Goal: Task Accomplishment & Management: Manage account settings

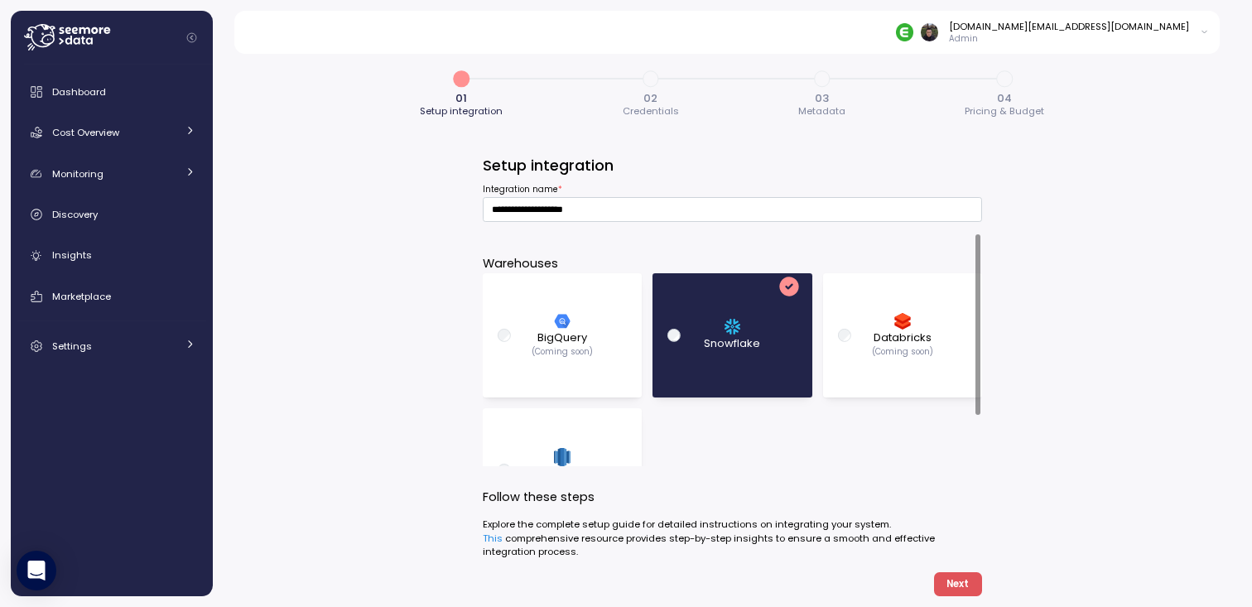
click at [358, 228] on div "**********" at bounding box center [732, 325] width 1039 height 564
click at [118, 89] on div "Dashboard" at bounding box center [123, 92] width 143 height 17
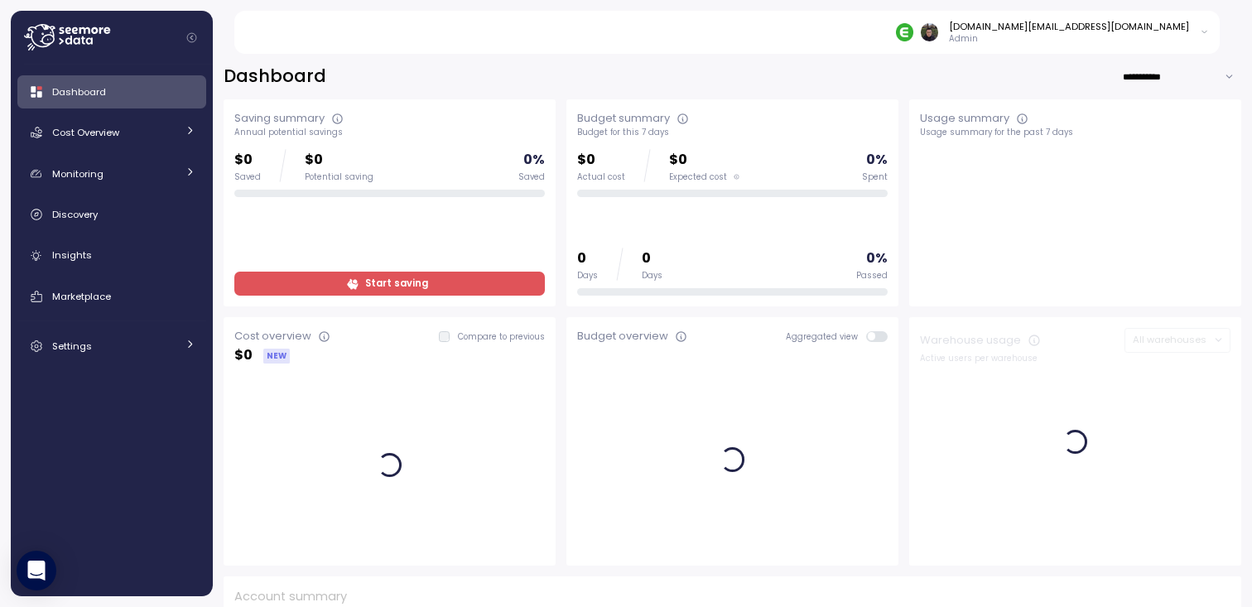
click at [557, 81] on div "**********" at bounding box center [731, 77] width 1017 height 24
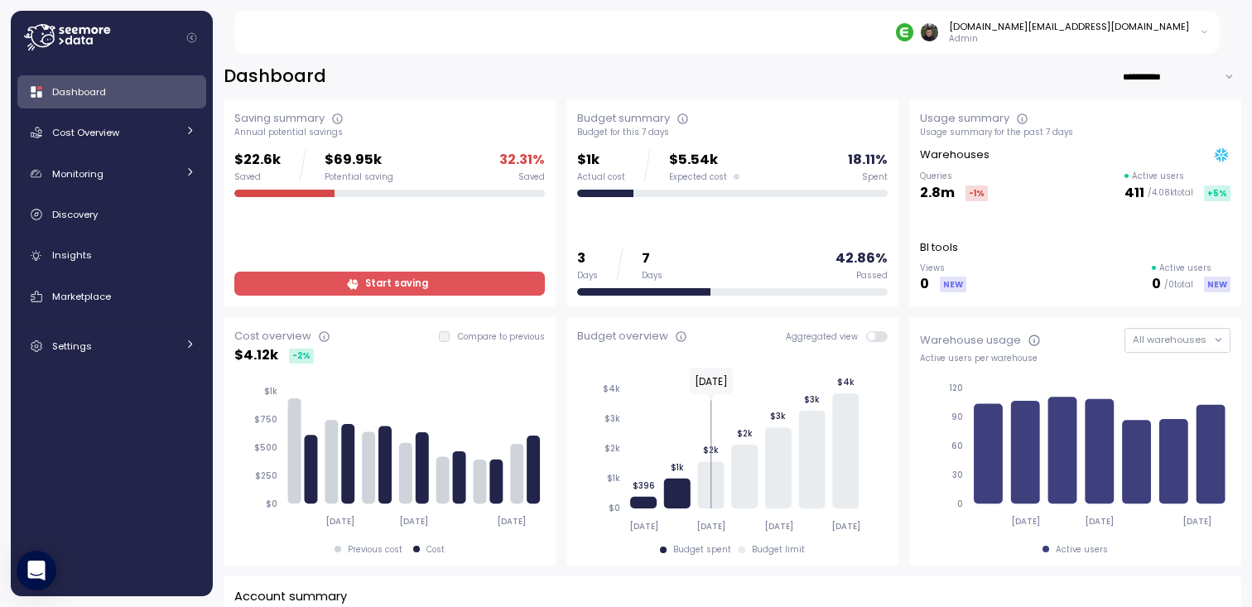
click at [579, 65] on div "**********" at bounding box center [731, 77] width 1017 height 24
click at [564, 75] on div "**********" at bounding box center [731, 77] width 1017 height 24
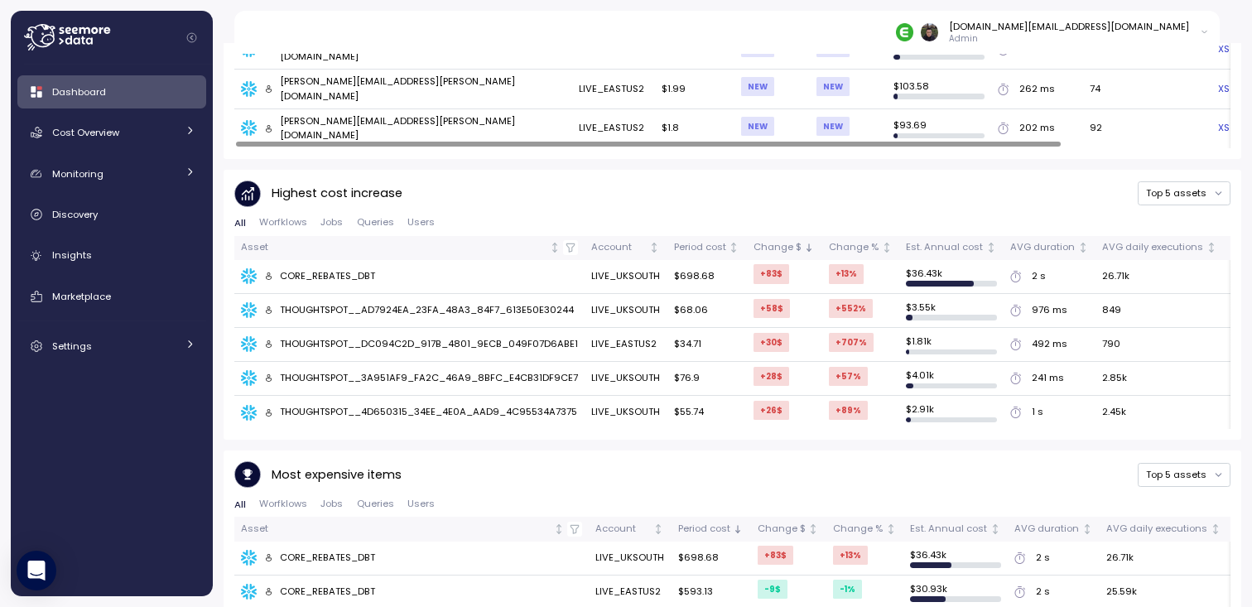
scroll to position [1121, 0]
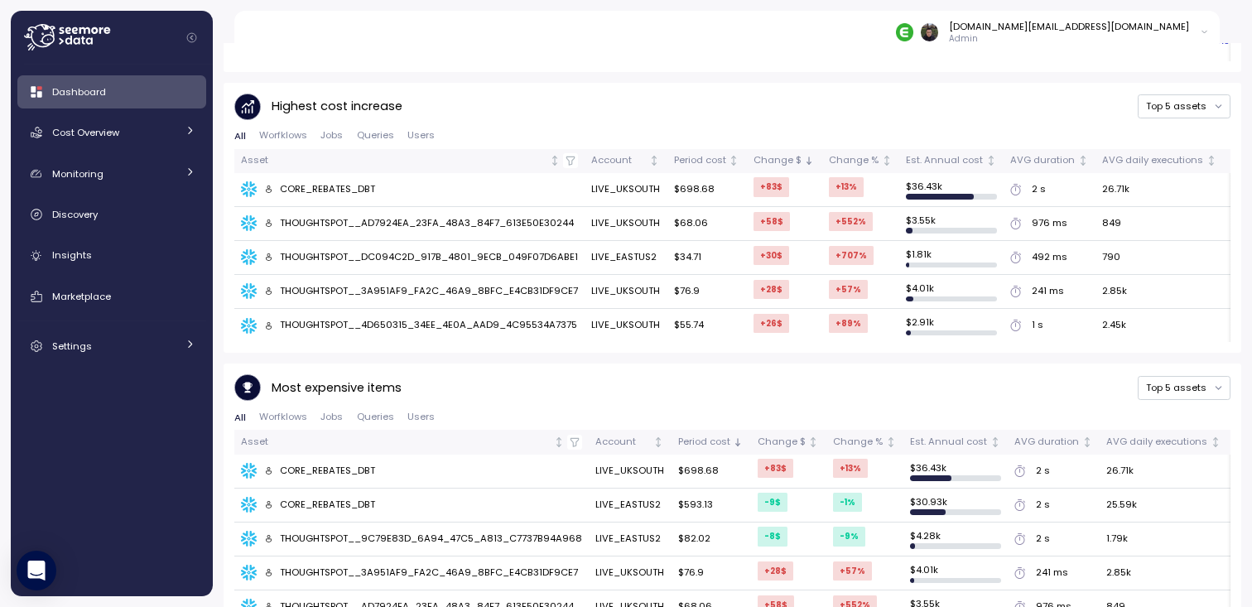
click at [287, 412] on span "Worfklows" at bounding box center [283, 416] width 48 height 9
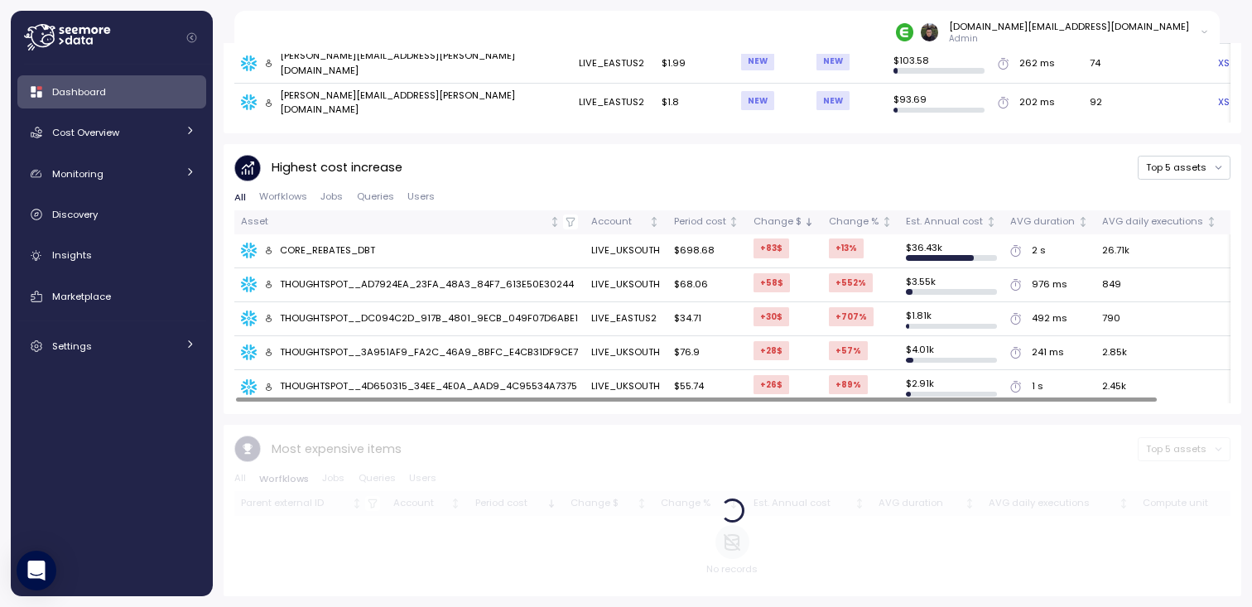
scroll to position [1025, 0]
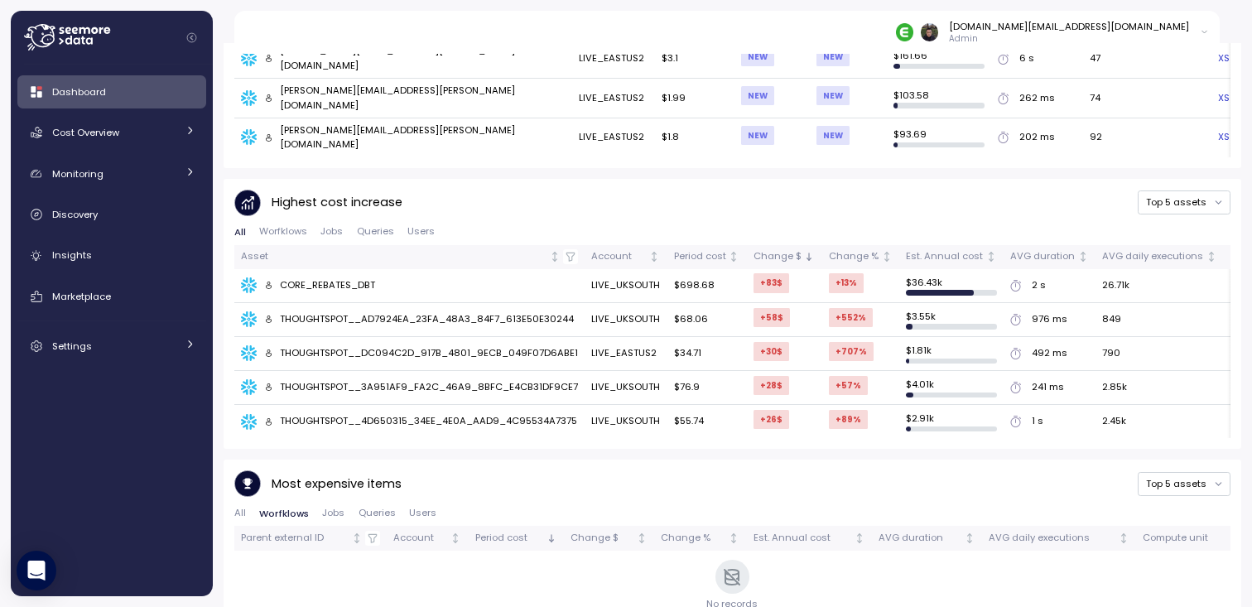
click at [316, 508] on button "Jobs" at bounding box center [333, 513] width 36 height 11
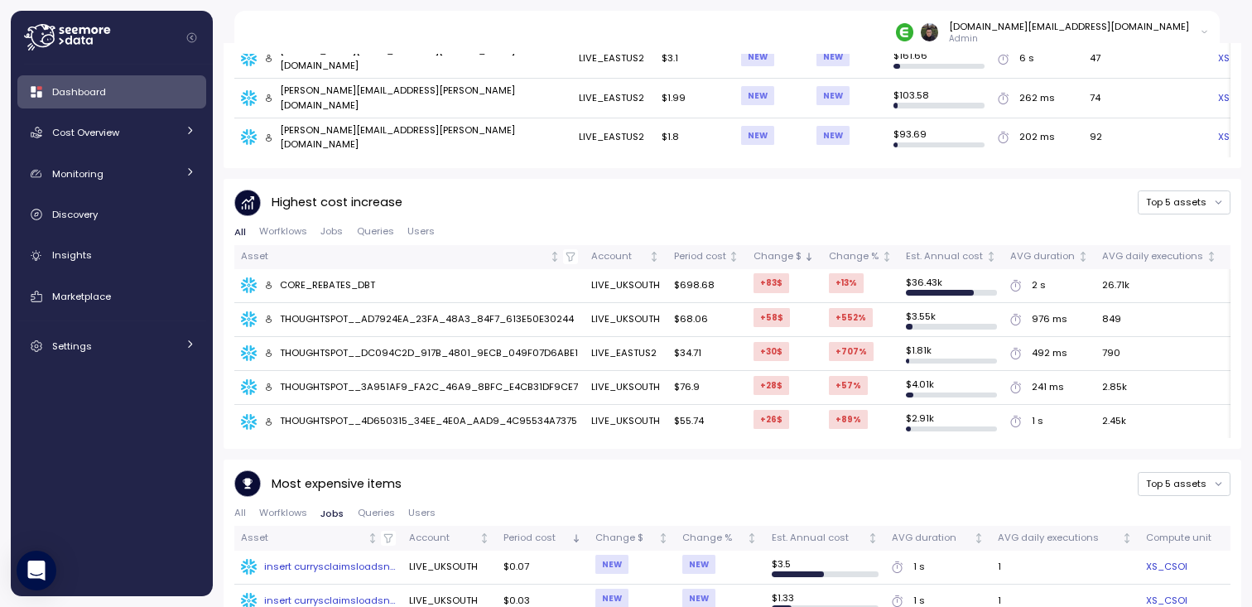
scroll to position [1121, 0]
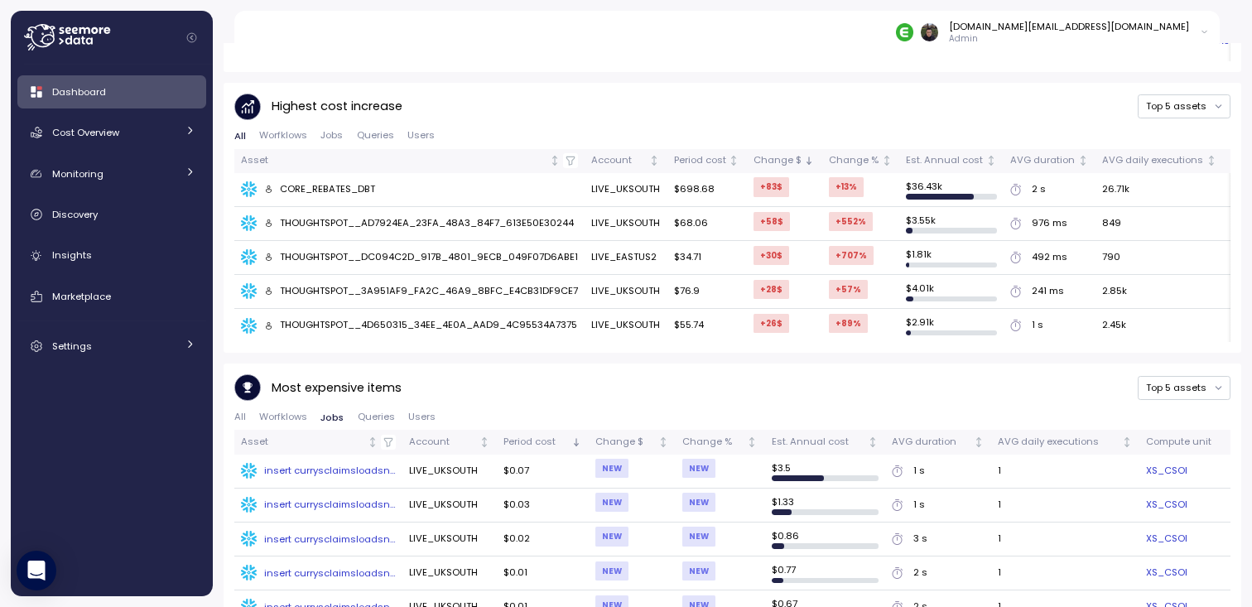
click at [474, 374] on div "Most expensive items Top 5 assets" at bounding box center [732, 387] width 996 height 27
click at [531, 374] on div "Most expensive items Top 5 assets" at bounding box center [732, 387] width 996 height 27
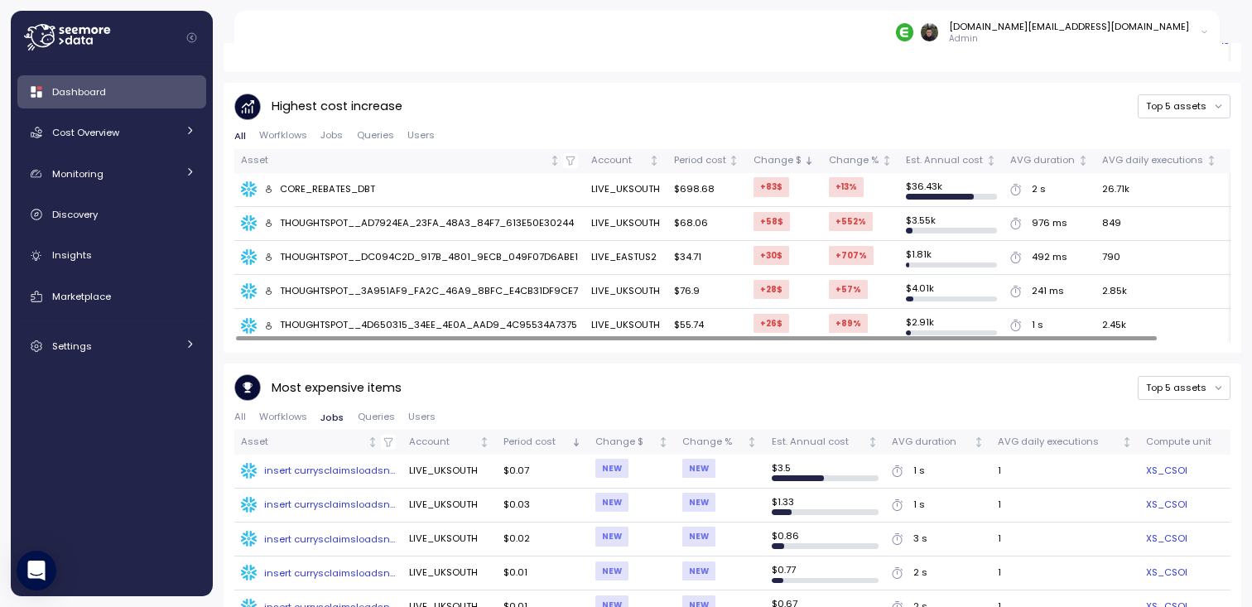
click at [535, 374] on div "Most expensive items Top 5 assets" at bounding box center [732, 387] width 996 height 27
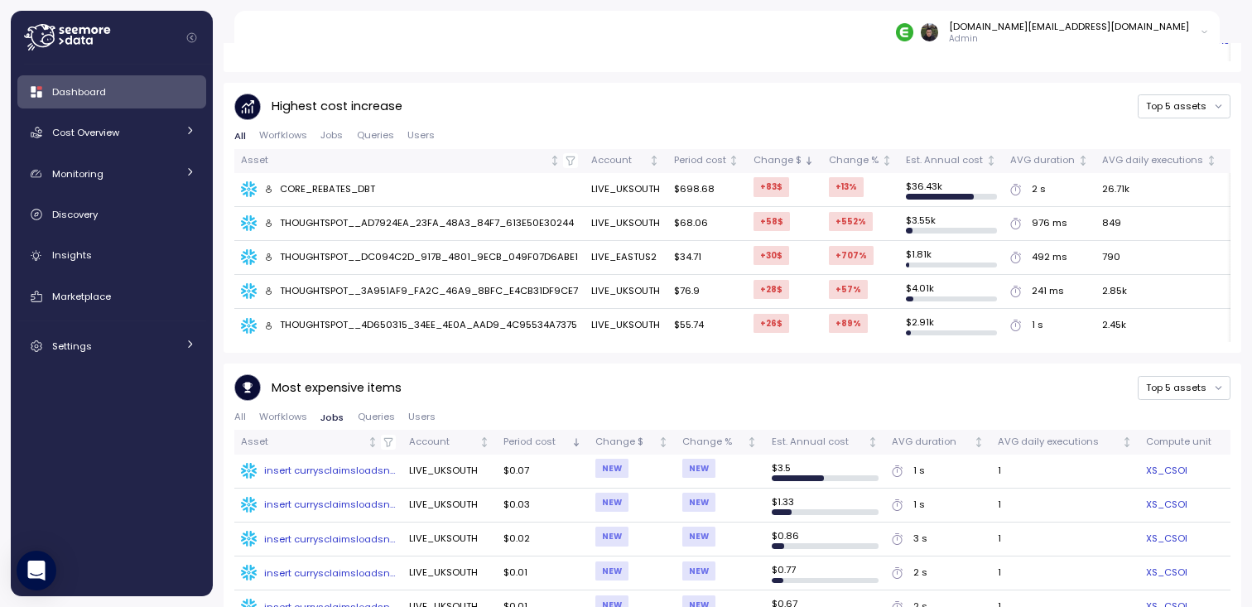
click at [578, 374] on div "Most expensive items Top 5 assets" at bounding box center [732, 387] width 996 height 27
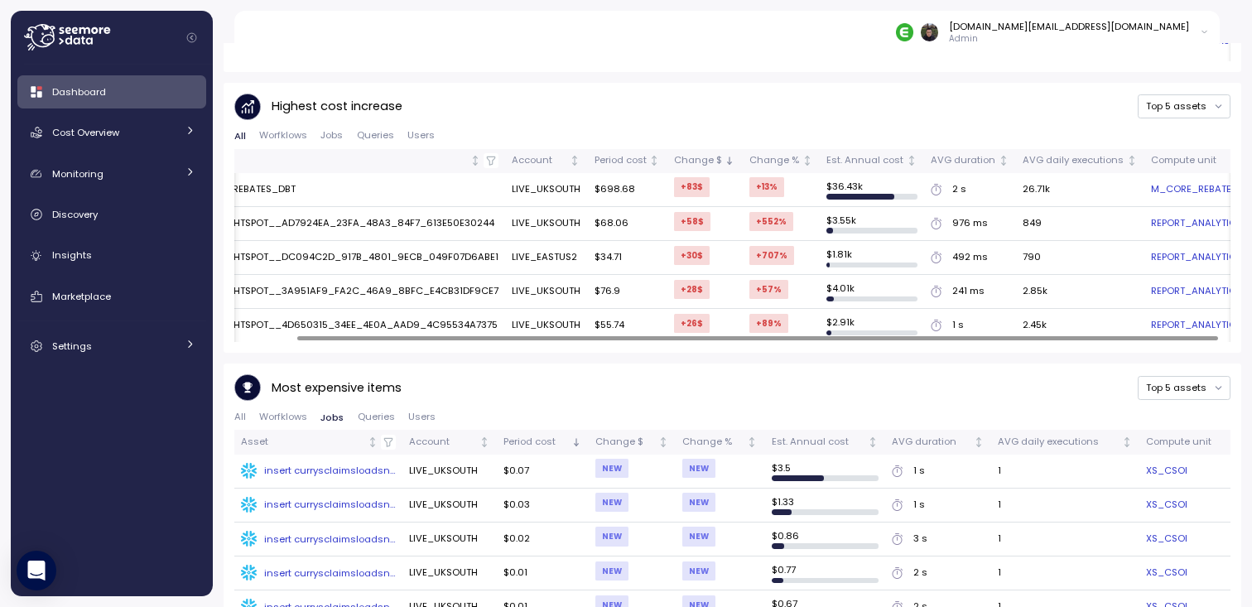
scroll to position [0, 0]
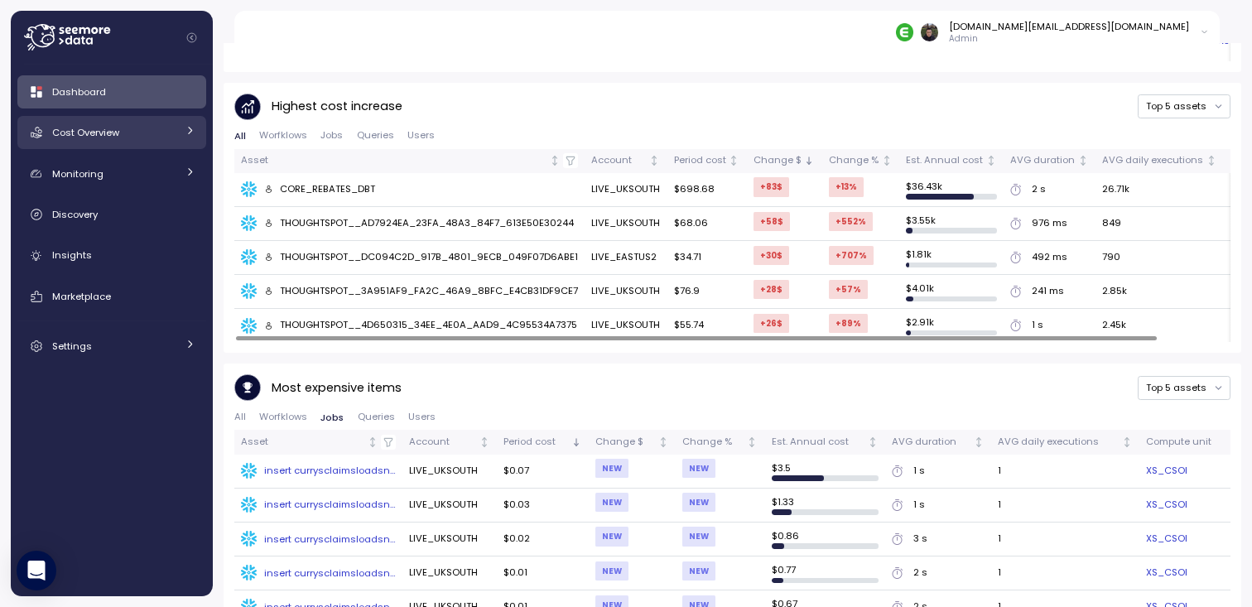
click at [132, 137] on div "Cost Overview" at bounding box center [114, 132] width 124 height 17
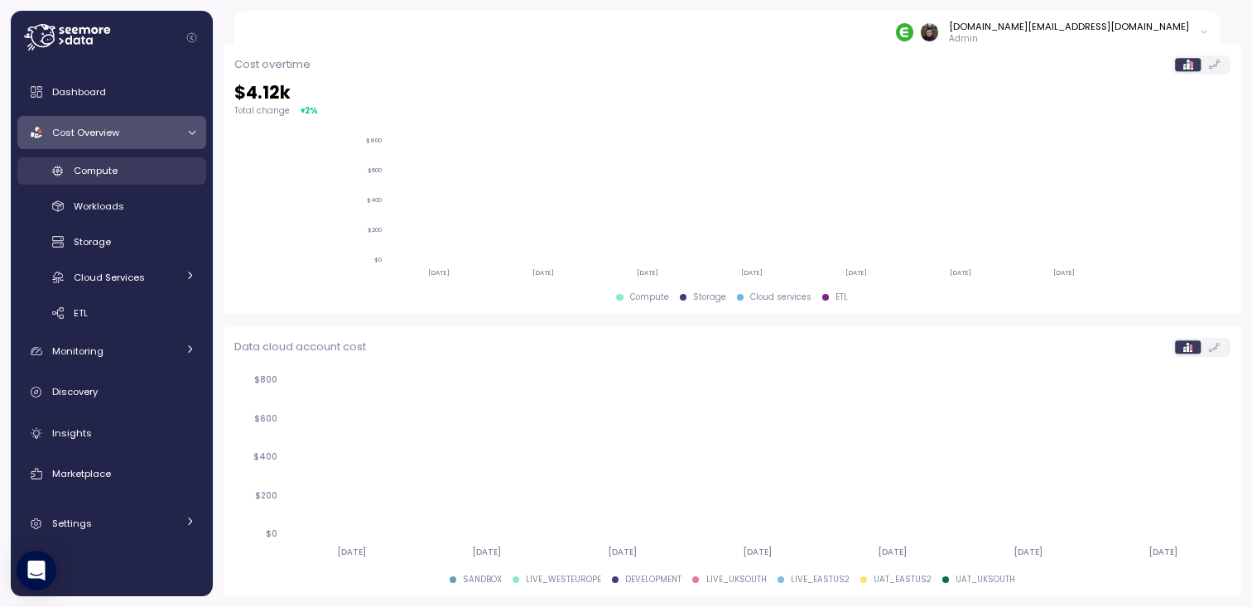
scroll to position [519, 0]
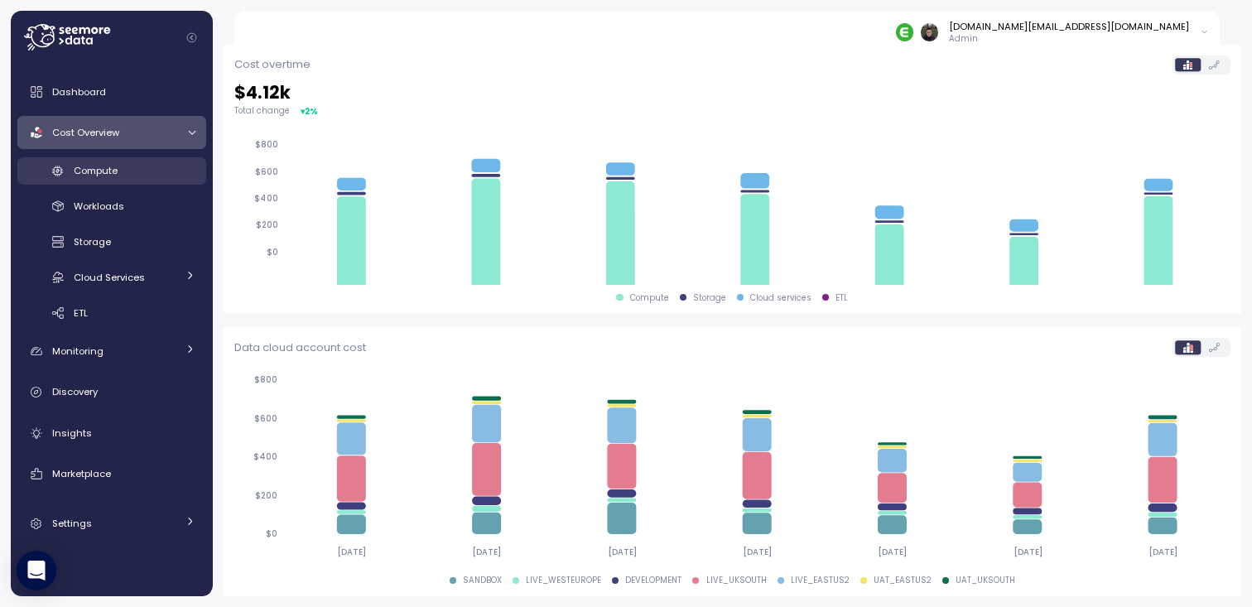
click at [99, 172] on span "Compute" at bounding box center [96, 170] width 44 height 13
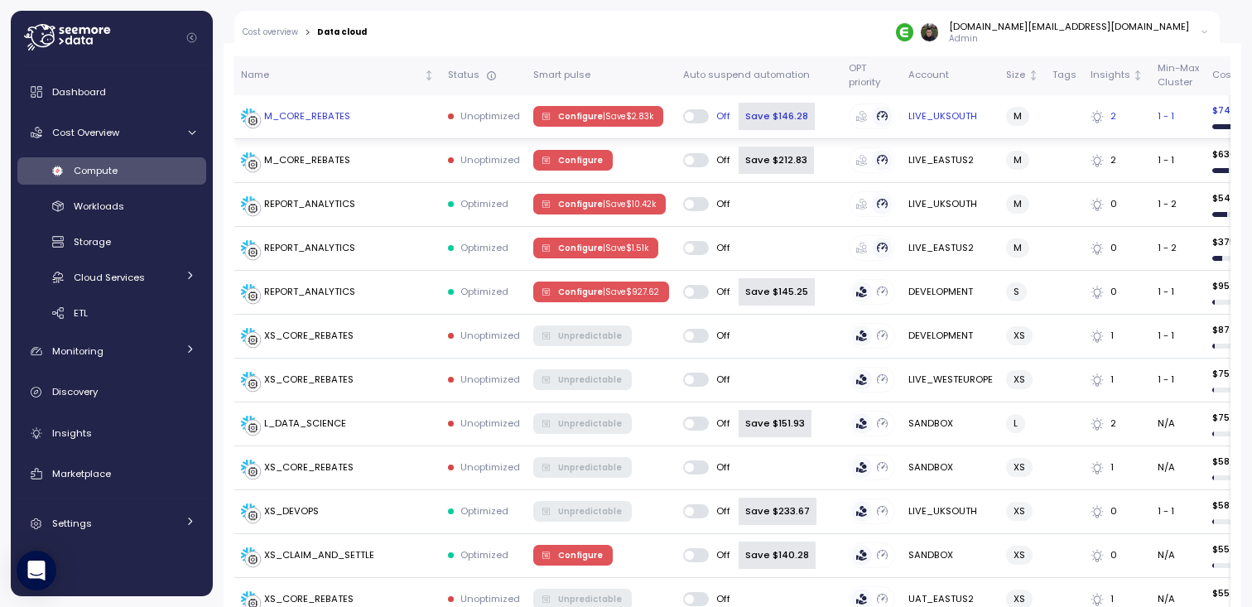
click at [325, 120] on div "M_CORE_REBATES" at bounding box center [307, 116] width 86 height 15
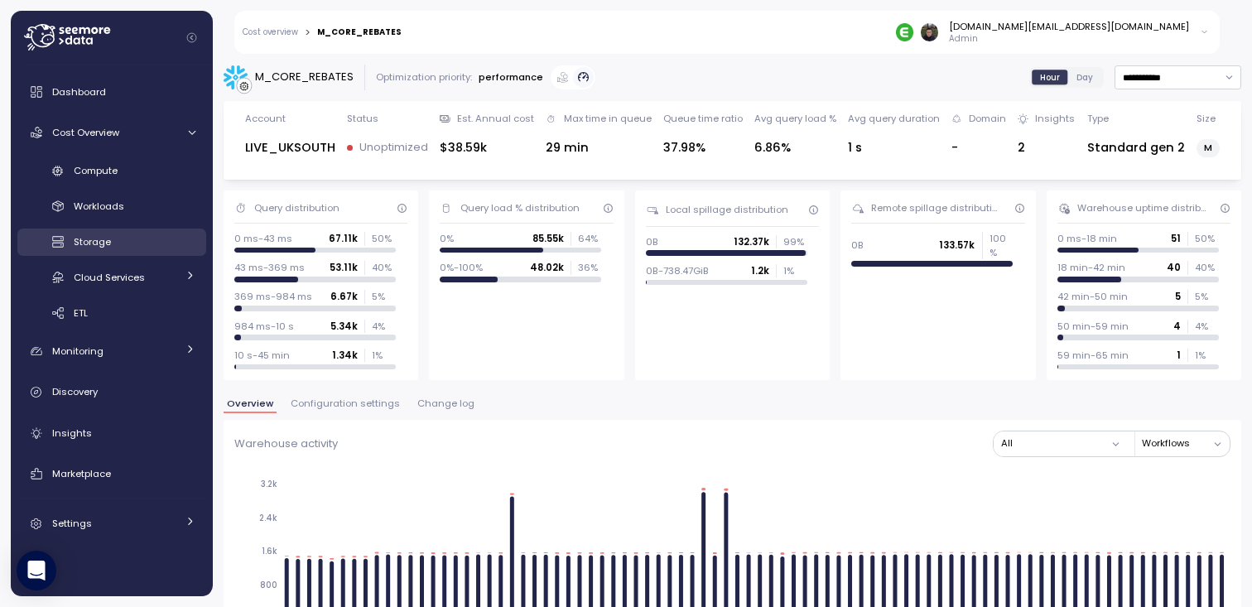
click at [104, 240] on span "Storage" at bounding box center [92, 241] width 37 height 13
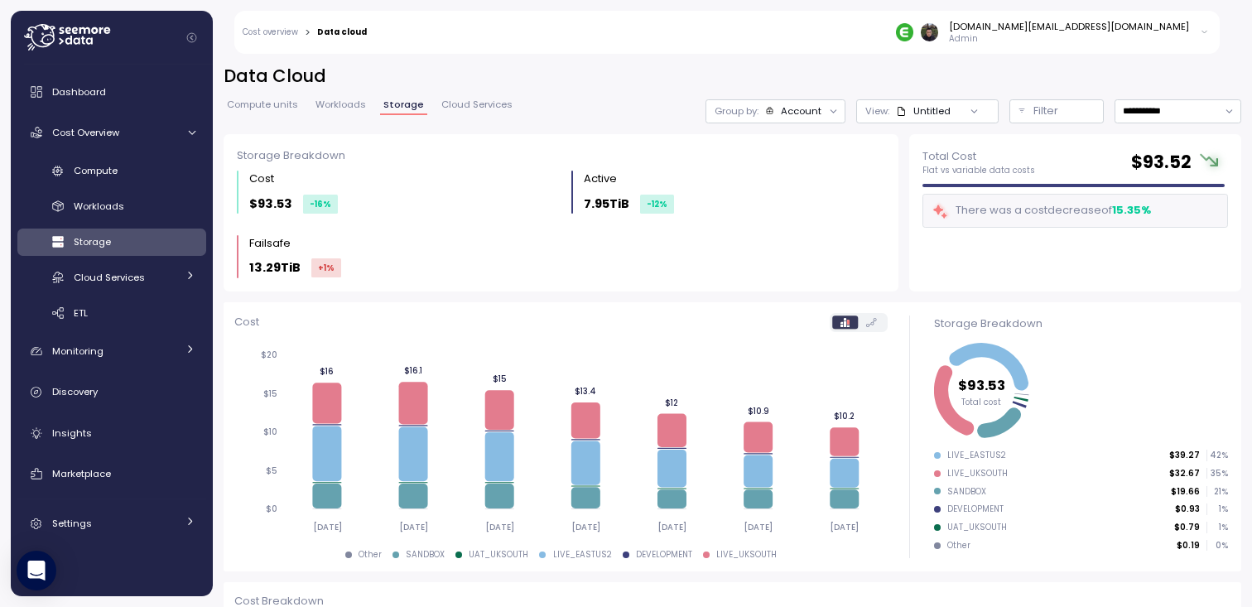
click at [481, 107] on span "Cloud Services" at bounding box center [476, 104] width 71 height 9
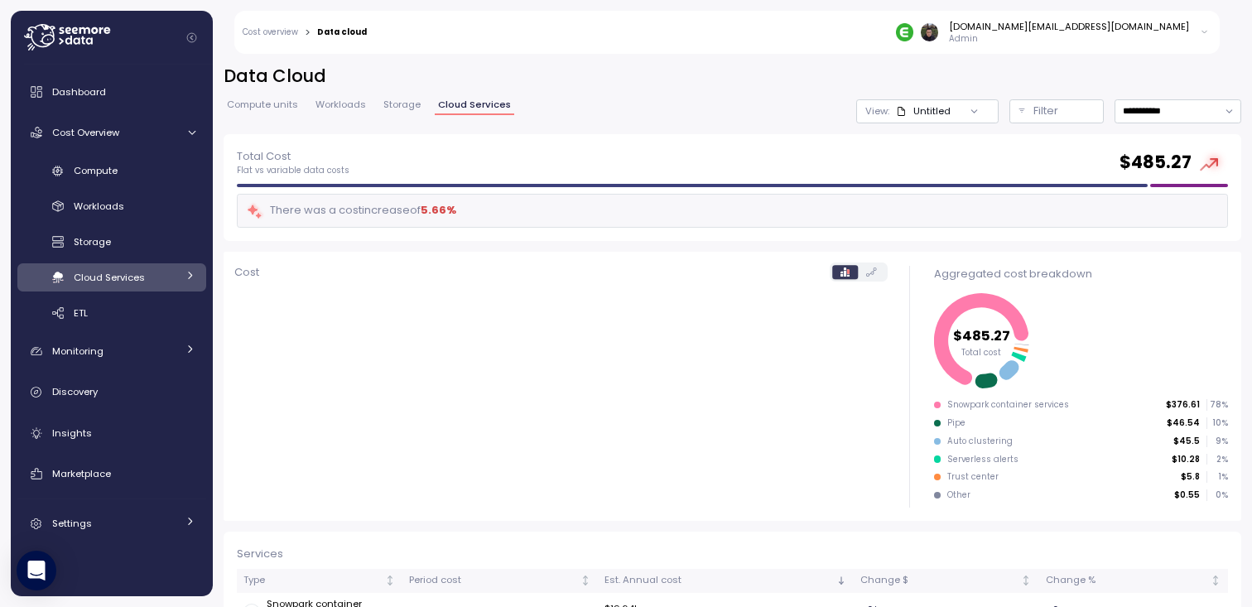
click at [663, 98] on div "**********" at bounding box center [731, 100] width 1017 height 70
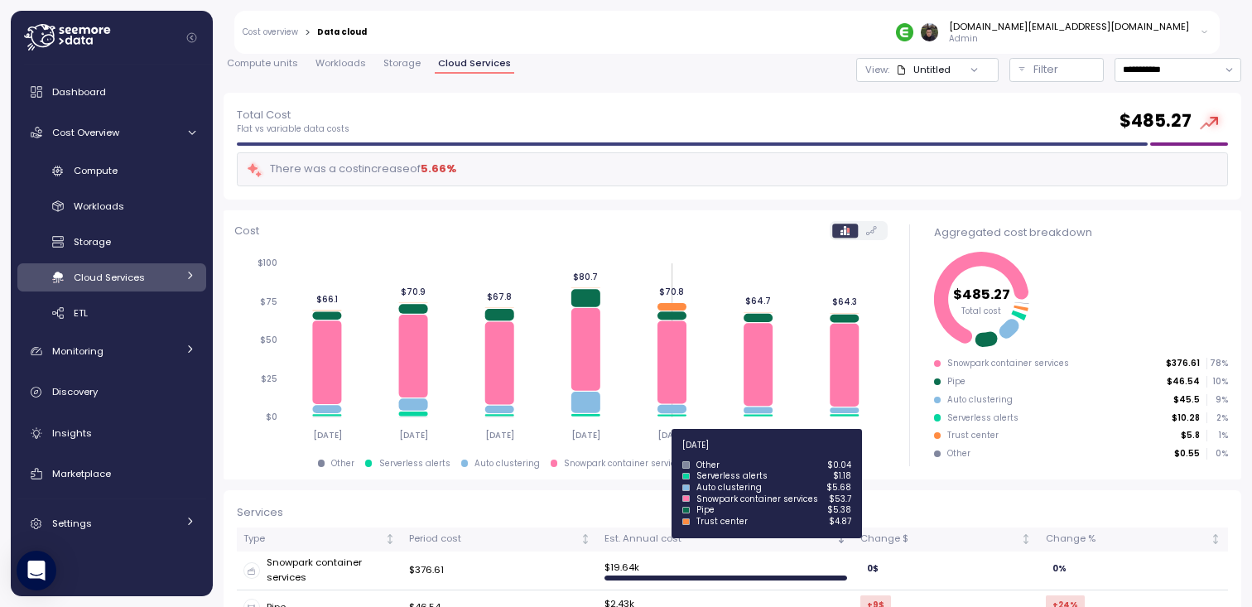
scroll to position [43, 0]
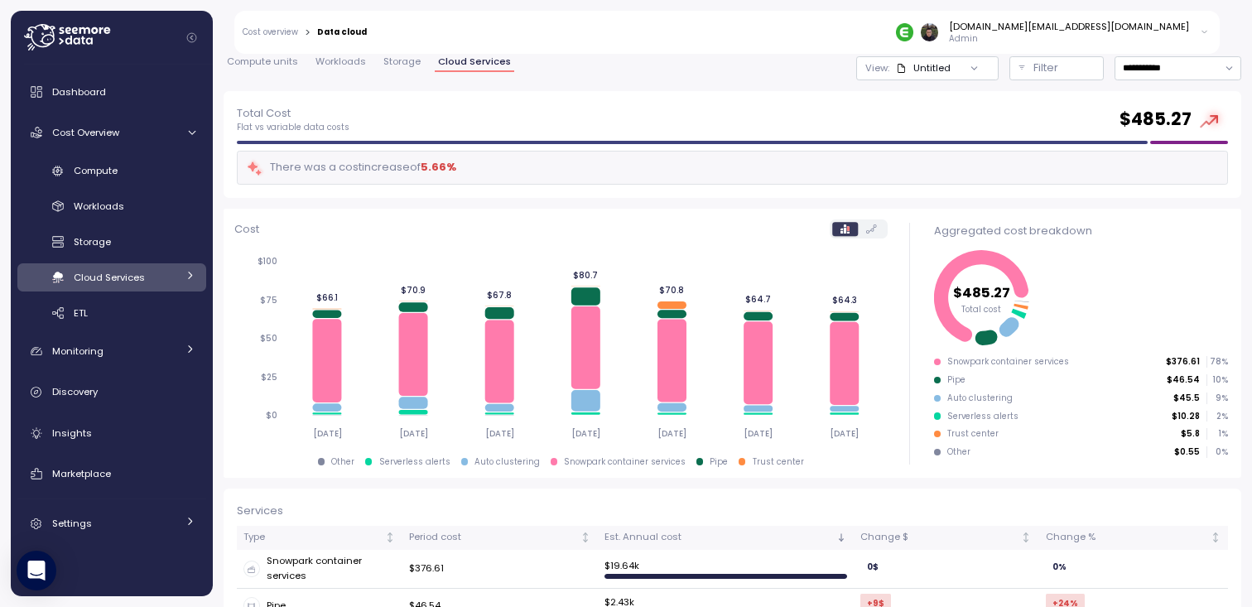
click at [868, 235] on label at bounding box center [871, 229] width 27 height 13
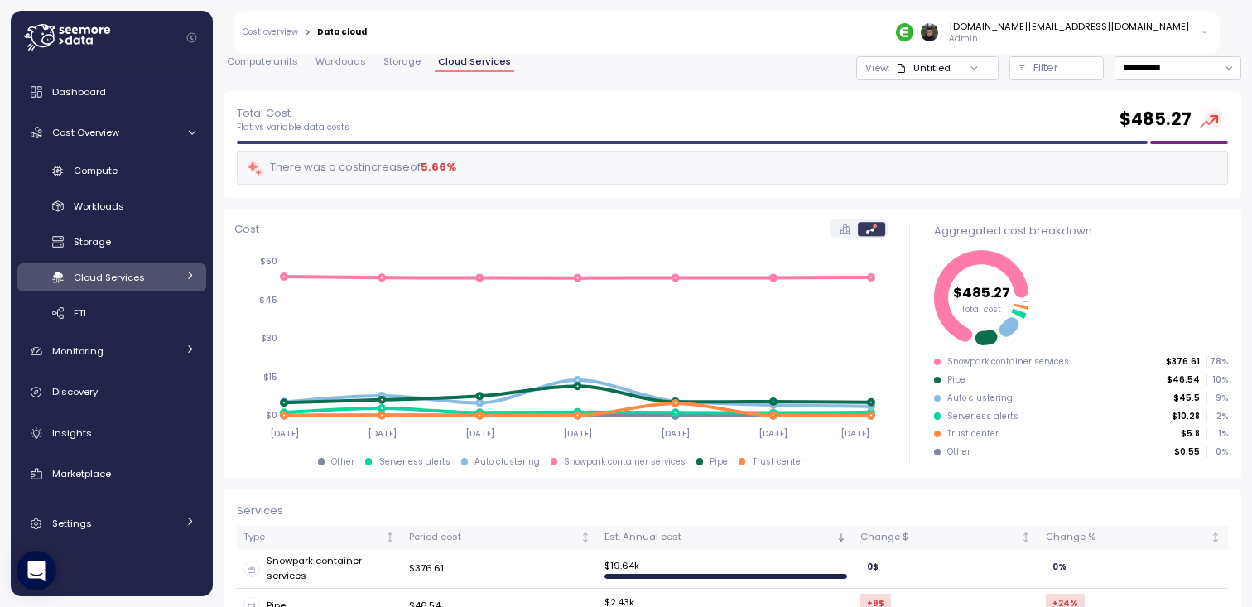
click at [846, 229] on icon at bounding box center [844, 228] width 9 height 9
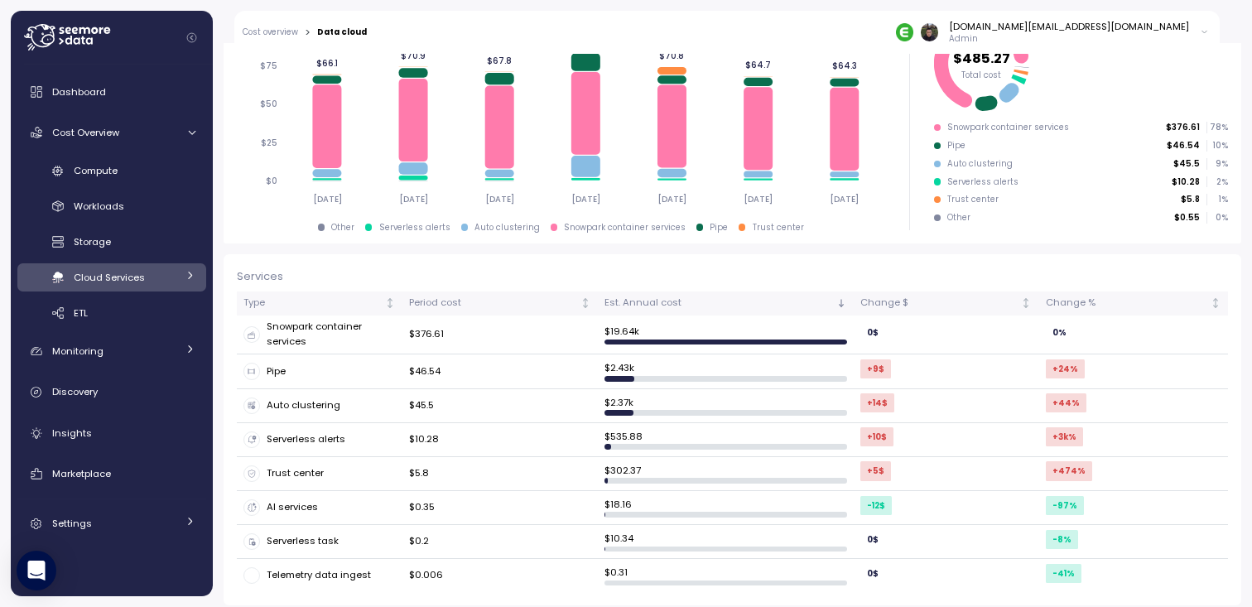
scroll to position [0, 0]
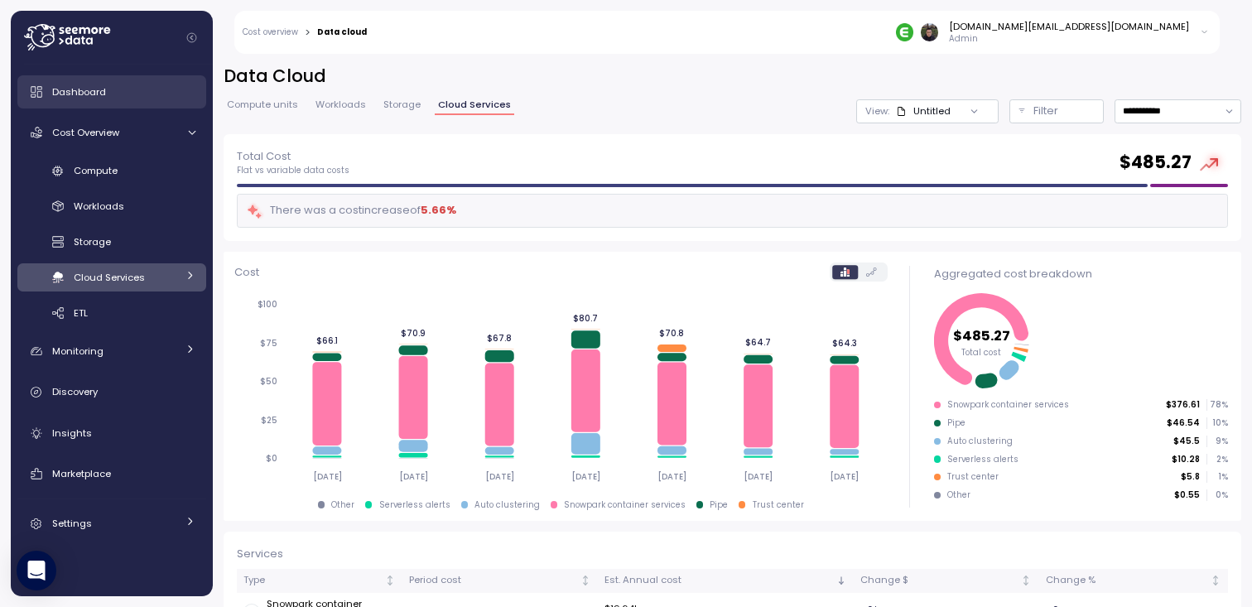
click at [98, 94] on span "Dashboard" at bounding box center [79, 91] width 54 height 13
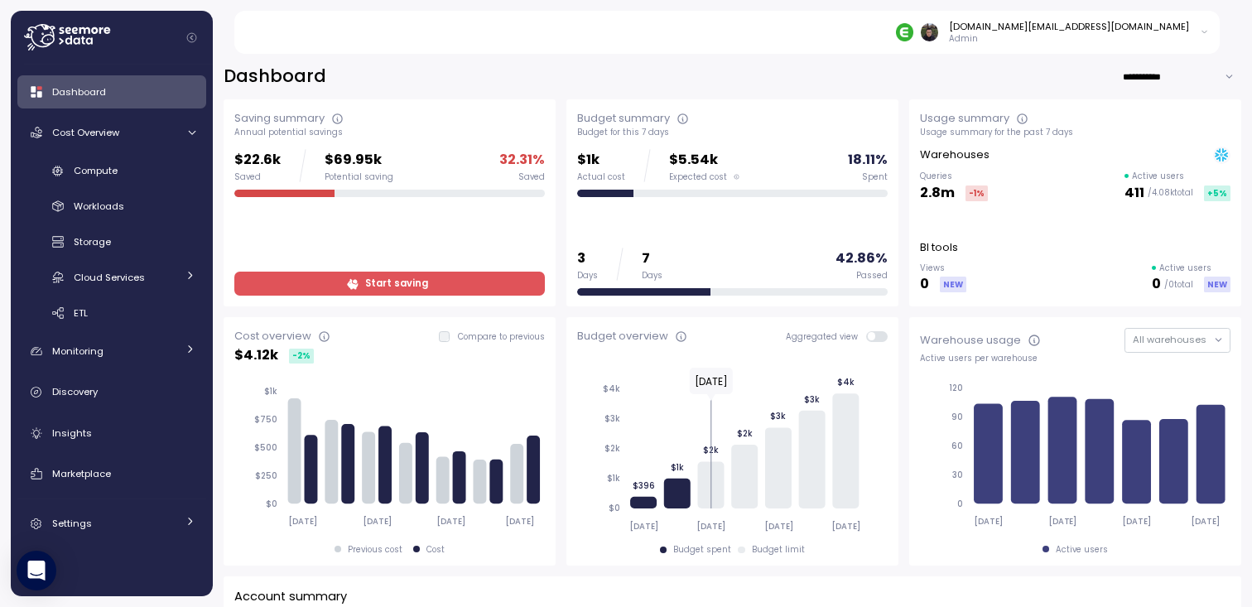
click at [555, 79] on div "**********" at bounding box center [731, 77] width 1017 height 24
click at [570, 80] on div "**********" at bounding box center [731, 77] width 1017 height 24
click at [547, 79] on div "**********" at bounding box center [731, 77] width 1017 height 24
click at [560, 79] on div "**********" at bounding box center [731, 77] width 1017 height 24
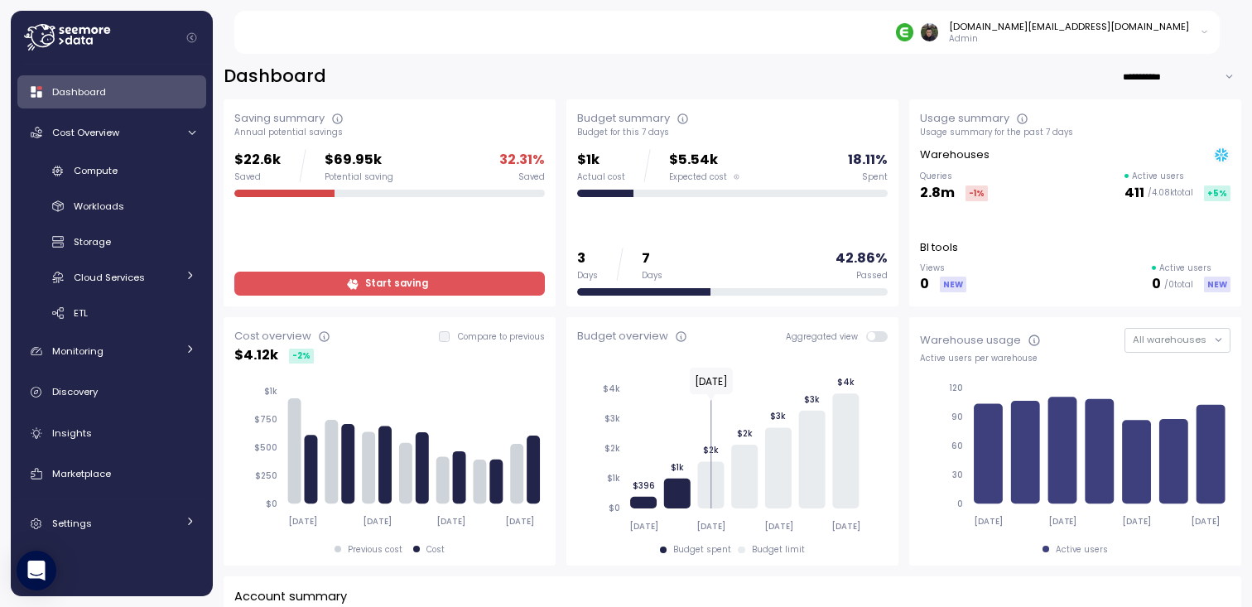
click at [1199, 29] on icon at bounding box center [1203, 32] width 9 height 20
click at [115, 503] on div "Dashboard Cost Overview Compute Workloads Storage Cloud Services Clustering col…" at bounding box center [111, 307] width 189 height 464
click at [115, 515] on div "Settings" at bounding box center [114, 523] width 124 height 17
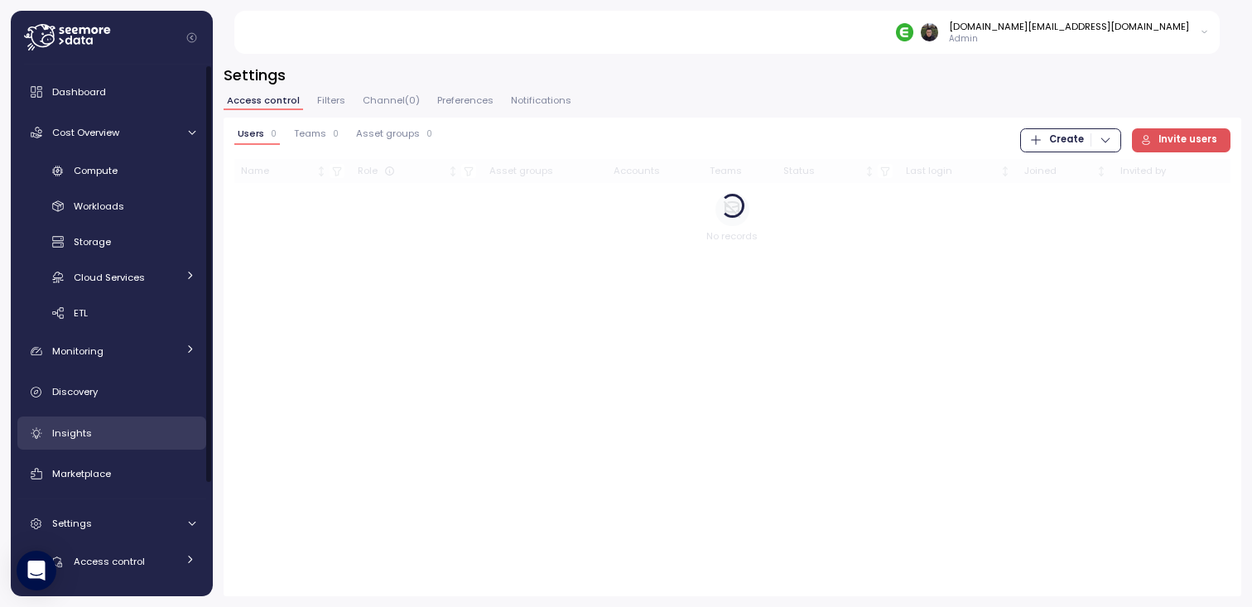
scroll to position [140, 0]
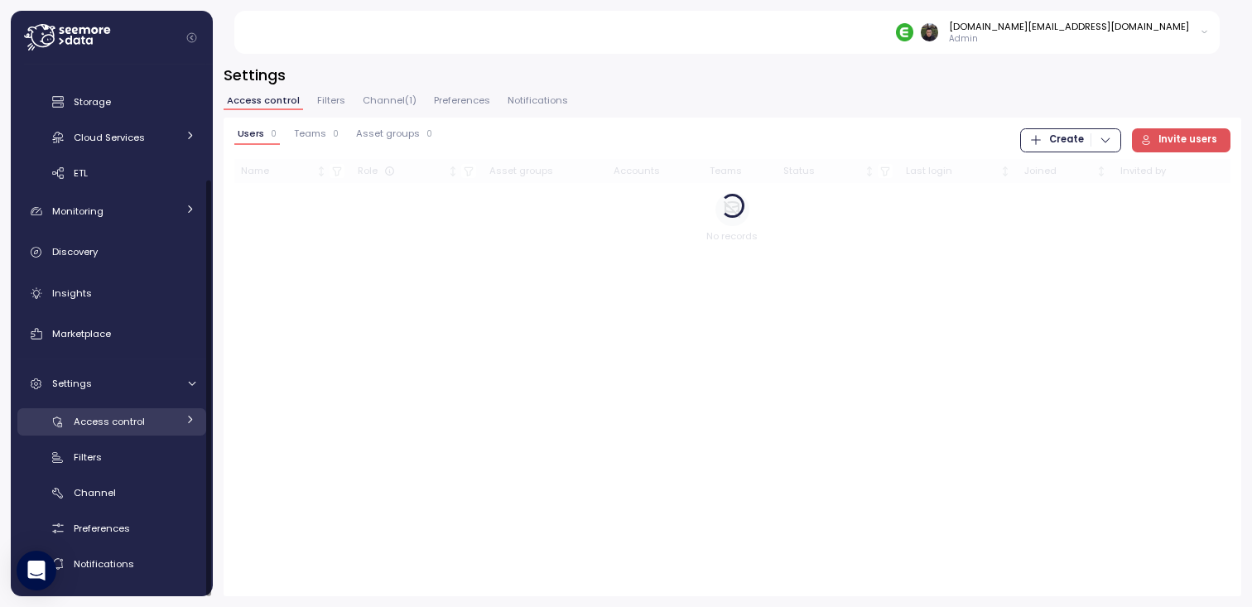
click at [127, 424] on span "Access control" at bounding box center [109, 421] width 71 height 13
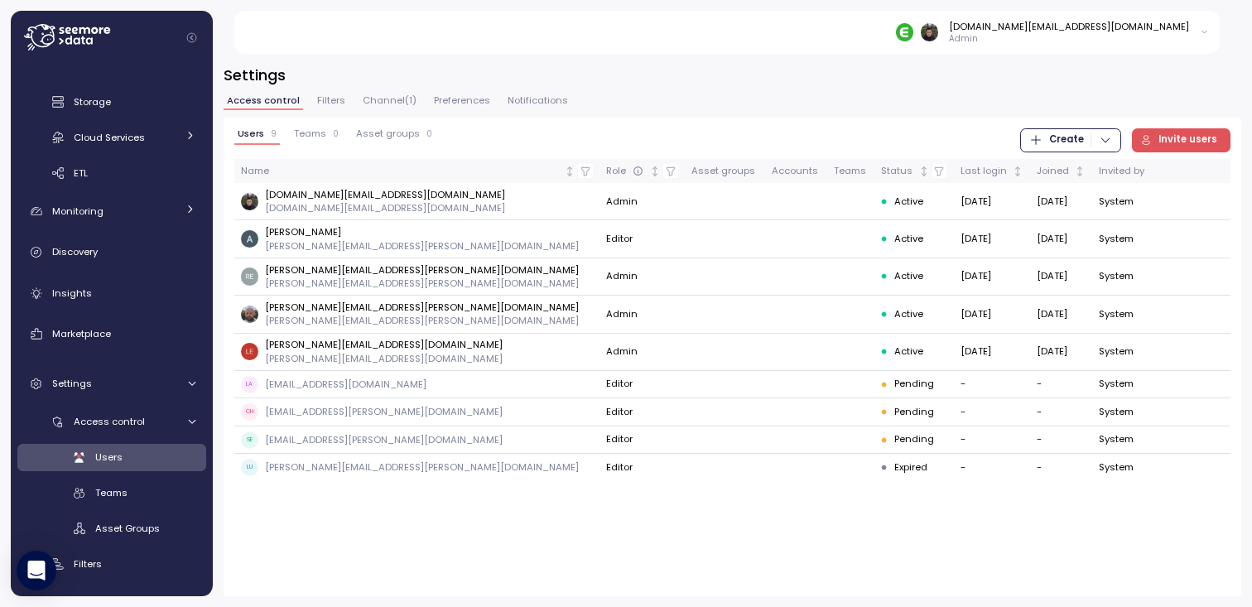
click at [370, 557] on div "Users 9 Teams 0 Asset groups 0 Create Invite users Name Role Asset groups Accou…" at bounding box center [731, 357] width 1017 height 478
click at [380, 555] on div "Users 9 Teams 0 Asset groups 0 Create Invite users Name Role Asset groups Accou…" at bounding box center [731, 357] width 1017 height 478
click at [389, 555] on div "Users 9 Teams 0 Asset groups 0 Create Invite users Name Role Asset groups Accou…" at bounding box center [731, 357] width 1017 height 478
click at [606, 238] on button "Editor" at bounding box center [639, 239] width 67 height 24
click at [520, 273] on div "Admin" at bounding box center [525, 271] width 31 height 13
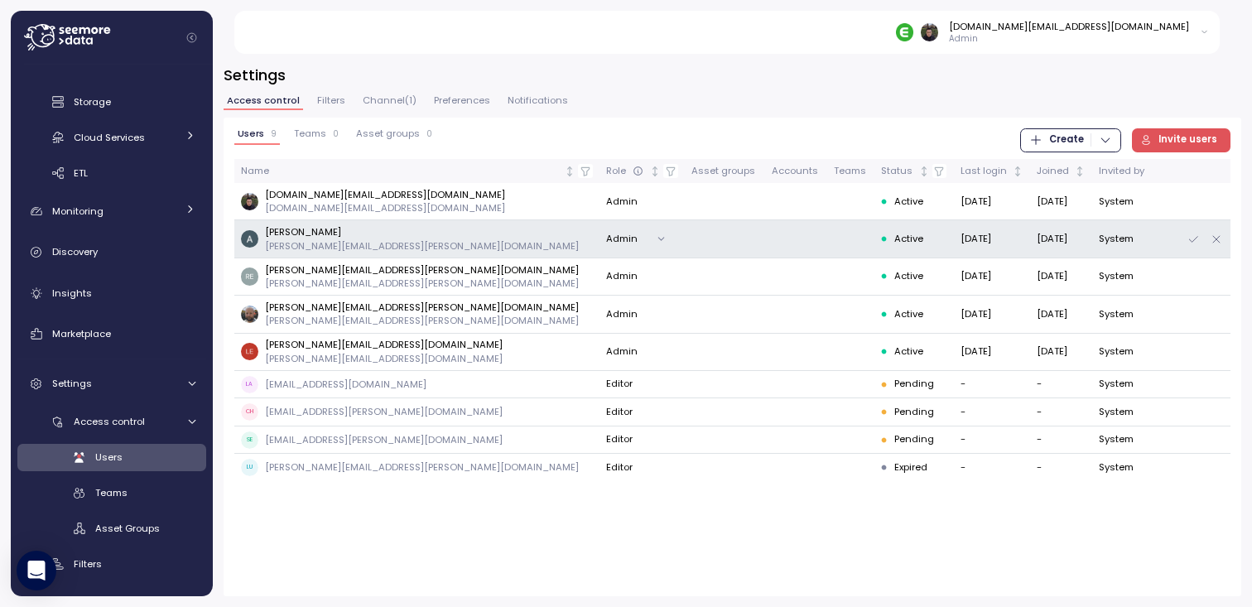
click at [505, 538] on div "Users 9 Teams 0 Asset groups 0 Create Invite users Name Role Asset groups Accou…" at bounding box center [731, 357] width 1017 height 478
click at [1195, 238] on icon "button" at bounding box center [1192, 239] width 13 height 20
click at [526, 533] on div "Users 9 Teams 0 Asset groups 0 Create Invite users Name Role Asset groups Accou…" at bounding box center [731, 357] width 1017 height 478
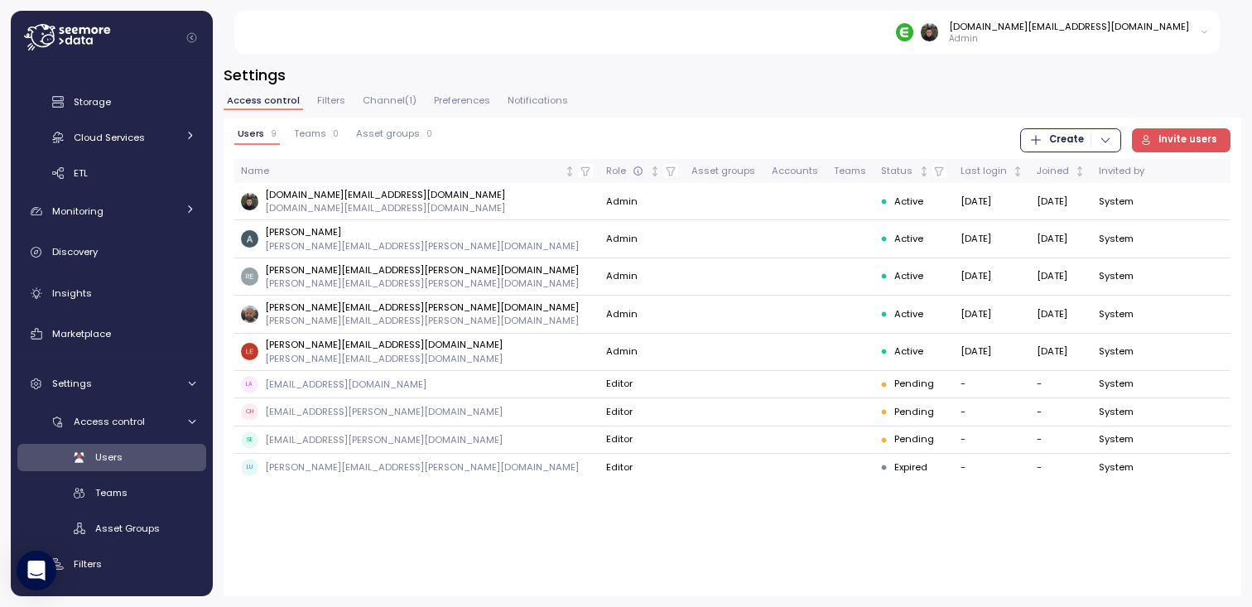
click at [411, 536] on div "Users 9 Teams 0 Asset groups 0 Create Invite users Name Role Asset groups Accou…" at bounding box center [731, 357] width 1017 height 478
click at [379, 534] on div "Users 9 Teams 0 Asset groups 0 Create Invite users Name Role Asset groups Accou…" at bounding box center [731, 357] width 1017 height 478
click at [348, 541] on div "Users 9 Teams 0 Asset groups 0 Create Invite users Name Role Asset groups Accou…" at bounding box center [731, 357] width 1017 height 478
click at [355, 556] on div "Users 9 Teams 0 Asset groups 0 Create Invite users Name Role Asset groups Accou…" at bounding box center [731, 357] width 1017 height 478
click at [445, 542] on div "Users 9 Teams 0 Asset groups 0 Create Invite users Name Role Asset groups Accou…" at bounding box center [731, 357] width 1017 height 478
